Goal: Information Seeking & Learning: Learn about a topic

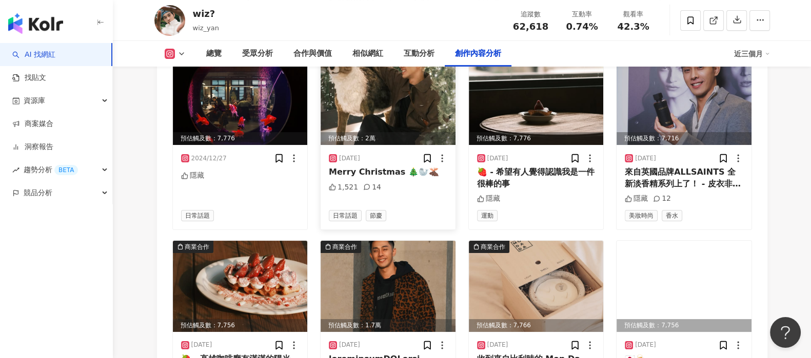
scroll to position [4889, 0]
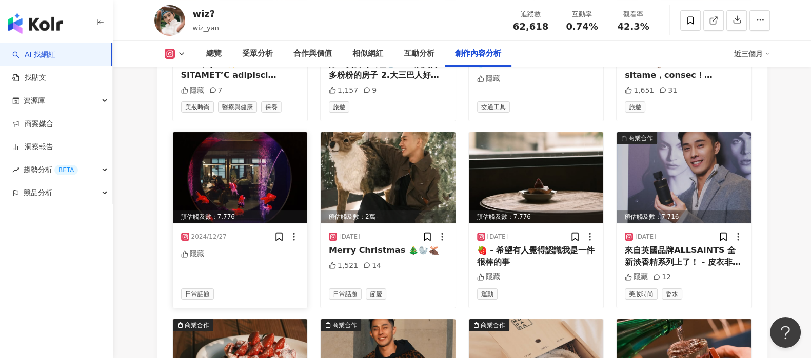
click at [256, 153] on img at bounding box center [240, 177] width 135 height 91
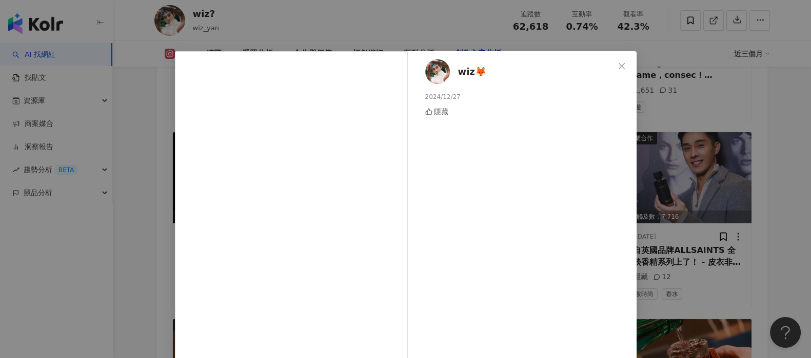
click at [778, 196] on div "wiz🦊 [DATE] 隱藏 查看原始貼文" at bounding box center [405, 179] width 811 height 358
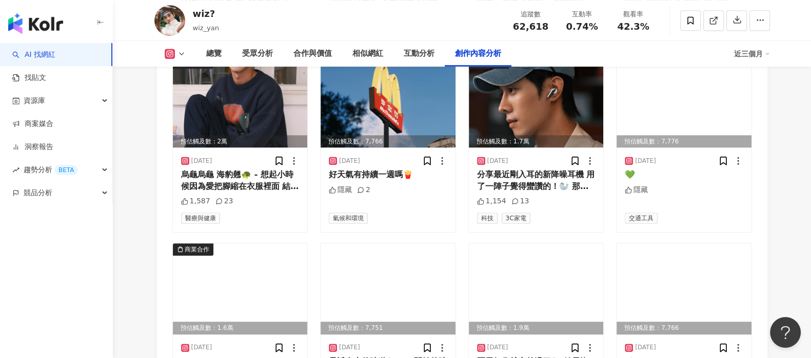
scroll to position [5594, 0]
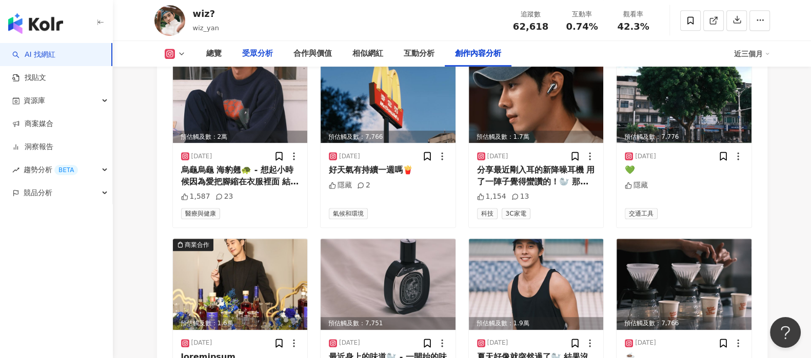
click at [262, 58] on div "受眾分析" at bounding box center [257, 54] width 31 height 12
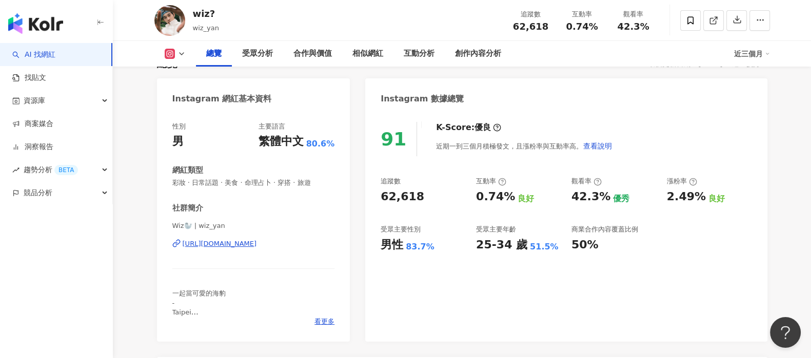
scroll to position [64, 0]
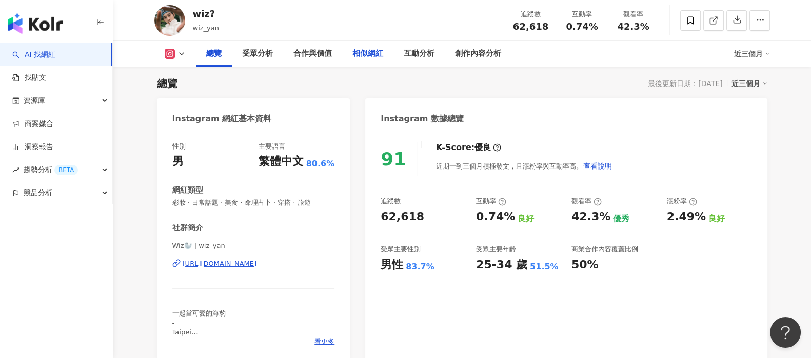
click at [360, 56] on div "相似網紅" at bounding box center [367, 54] width 31 height 12
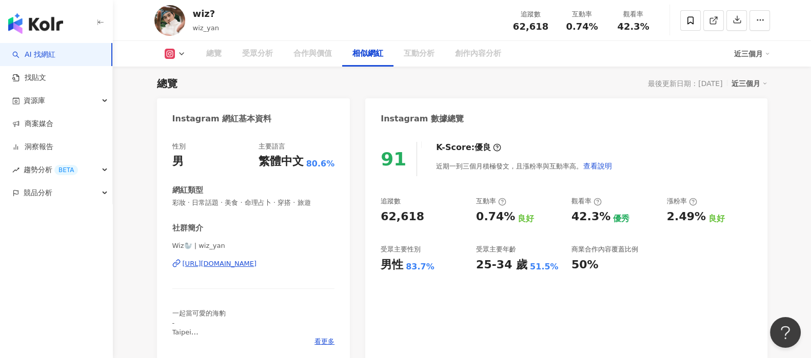
scroll to position [1679, 0]
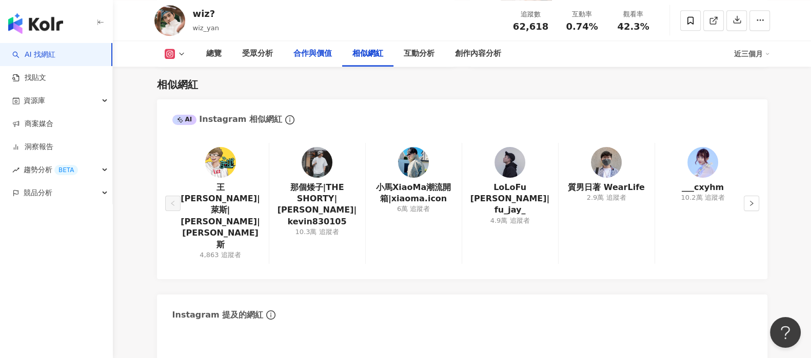
click at [313, 56] on div "合作與價值" at bounding box center [312, 54] width 38 height 12
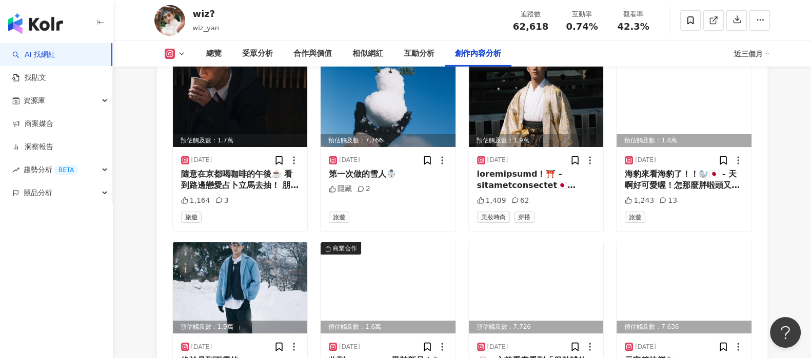
scroll to position [4145, 0]
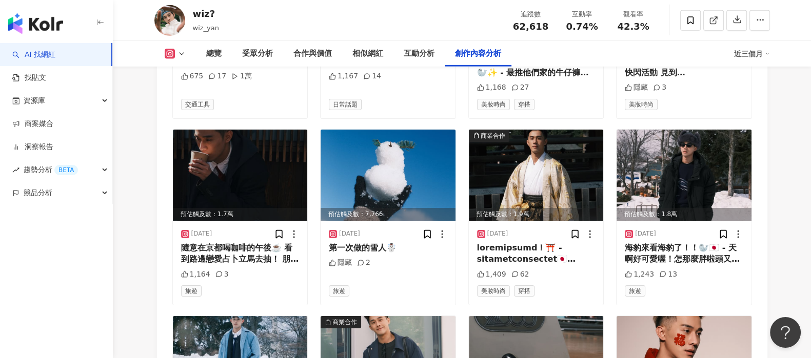
click at [586, 65] on div "總覽 受眾分析 合作與價值 相似網紅 互動分析 創作內容分析" at bounding box center [465, 54] width 538 height 26
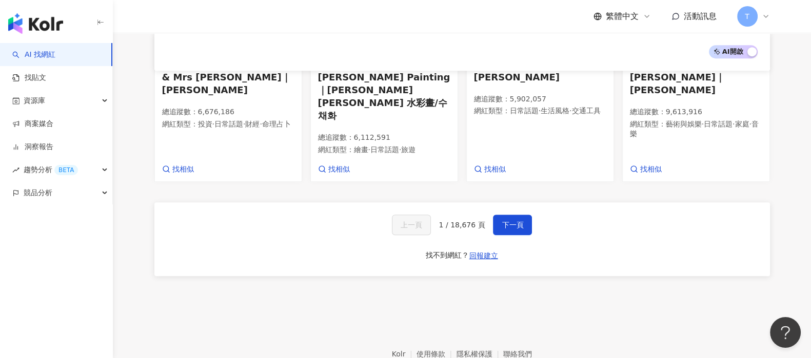
scroll to position [718, 0]
